Goal: Information Seeking & Learning: Learn about a topic

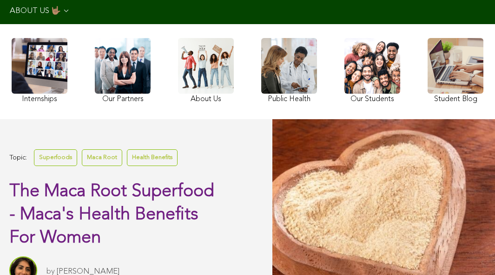
scroll to position [95, 0]
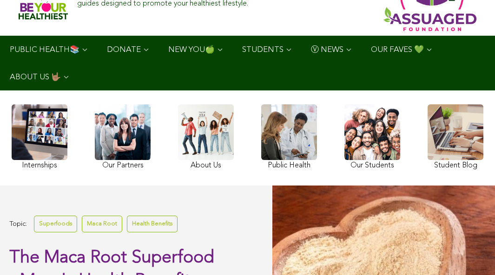
click at [292, 133] on link at bounding box center [289, 139] width 56 height 68
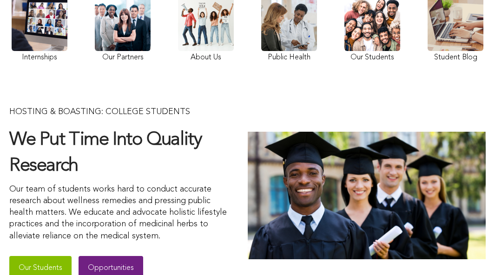
scroll to position [122, 0]
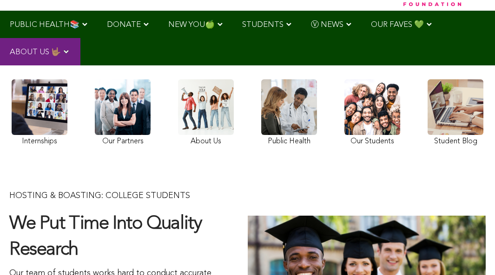
click at [189, 101] on link at bounding box center [206, 113] width 56 height 69
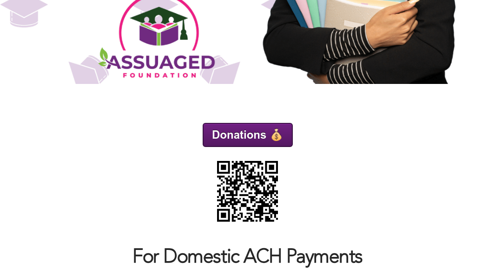
scroll to position [1265, 0]
